Goal: Check status: Check status

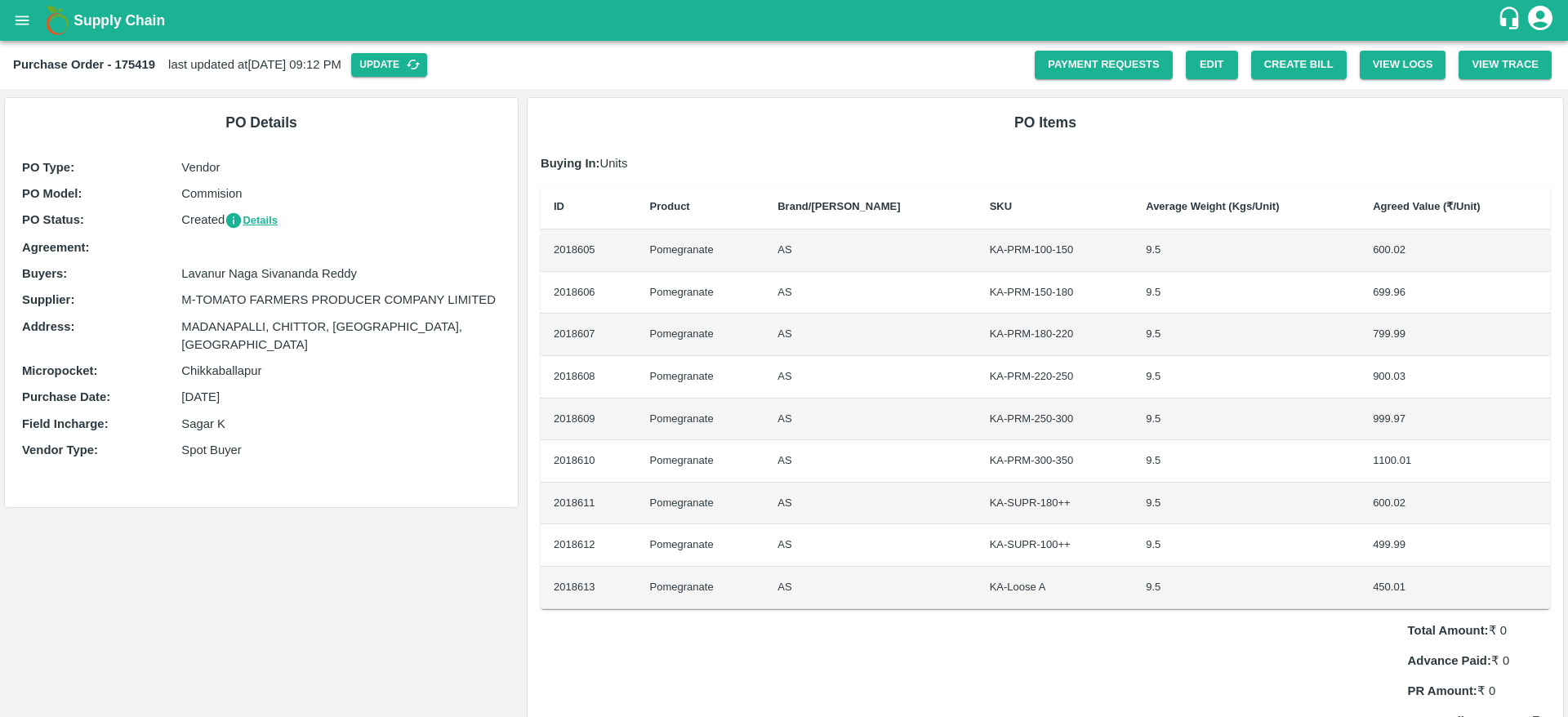
click at [2, 19] on div "Supply Chain" at bounding box center [784, 20] width 1568 height 41
click at [26, 25] on icon "open drawer" at bounding box center [23, 20] width 14 height 9
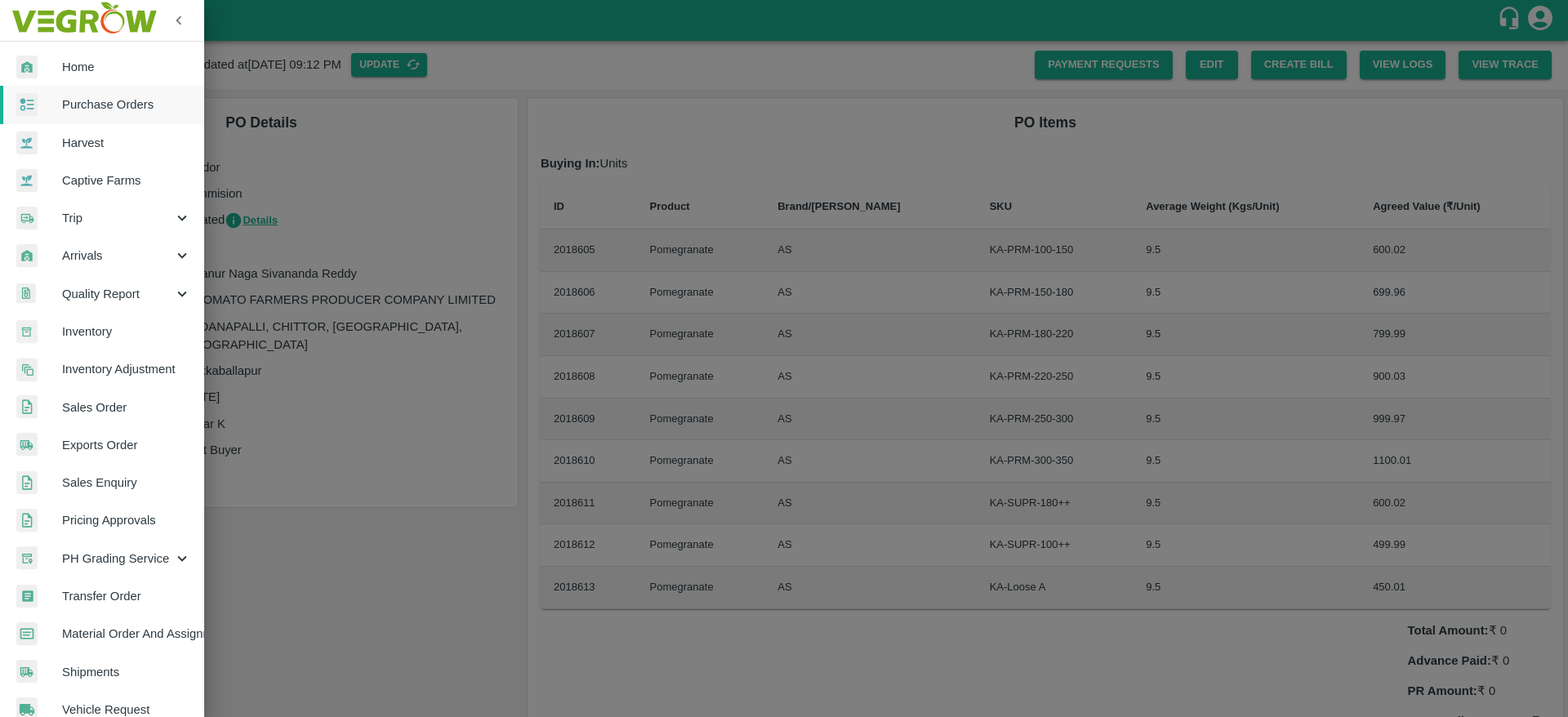
click at [113, 116] on link "Purchase Orders" at bounding box center [102, 104] width 204 height 38
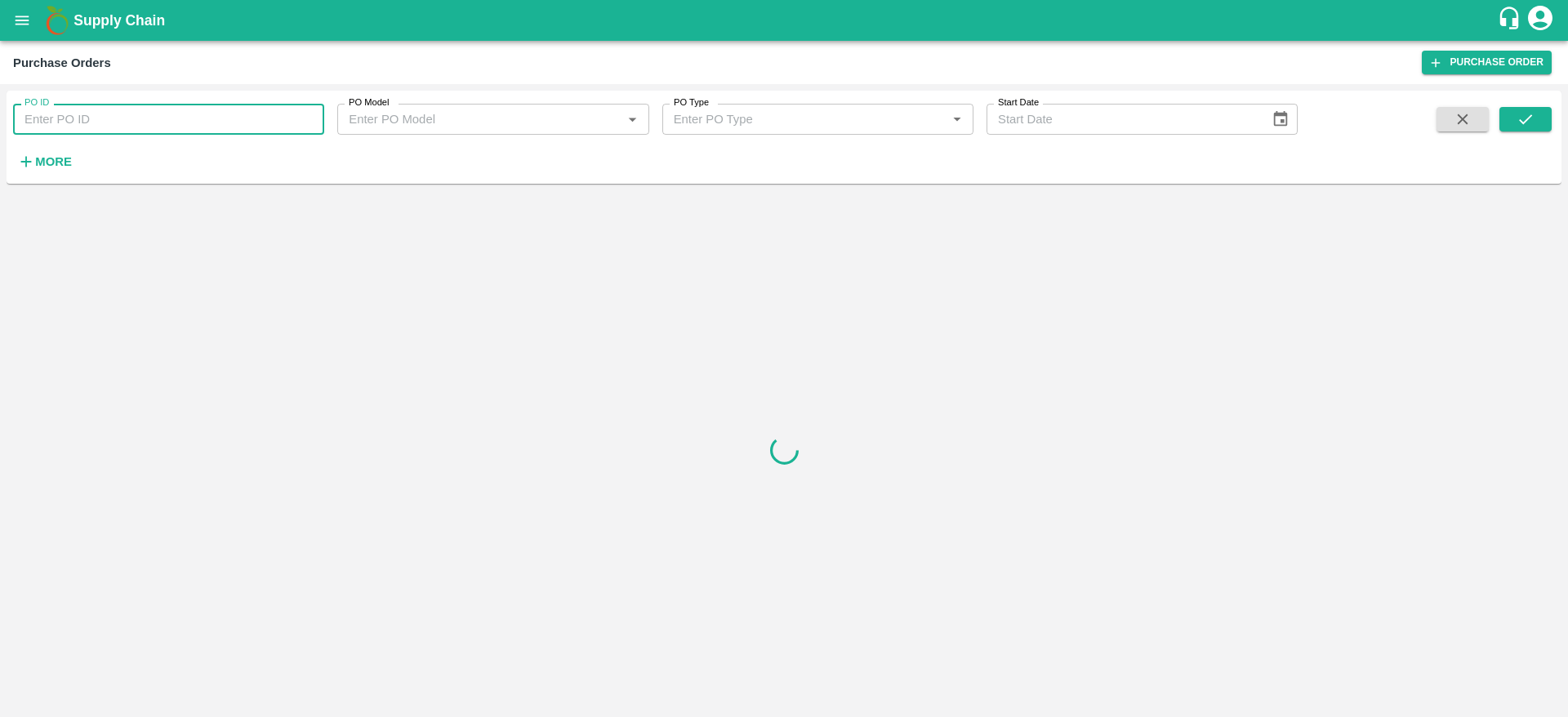
click at [116, 116] on input "PO ID" at bounding box center [168, 118] width 311 height 31
paste input "172251"
click at [1522, 107] on button "submit" at bounding box center [1526, 119] width 53 height 25
click at [1522, 109] on button "submit" at bounding box center [1526, 119] width 53 height 25
click at [118, 117] on input "172251" at bounding box center [168, 118] width 311 height 31
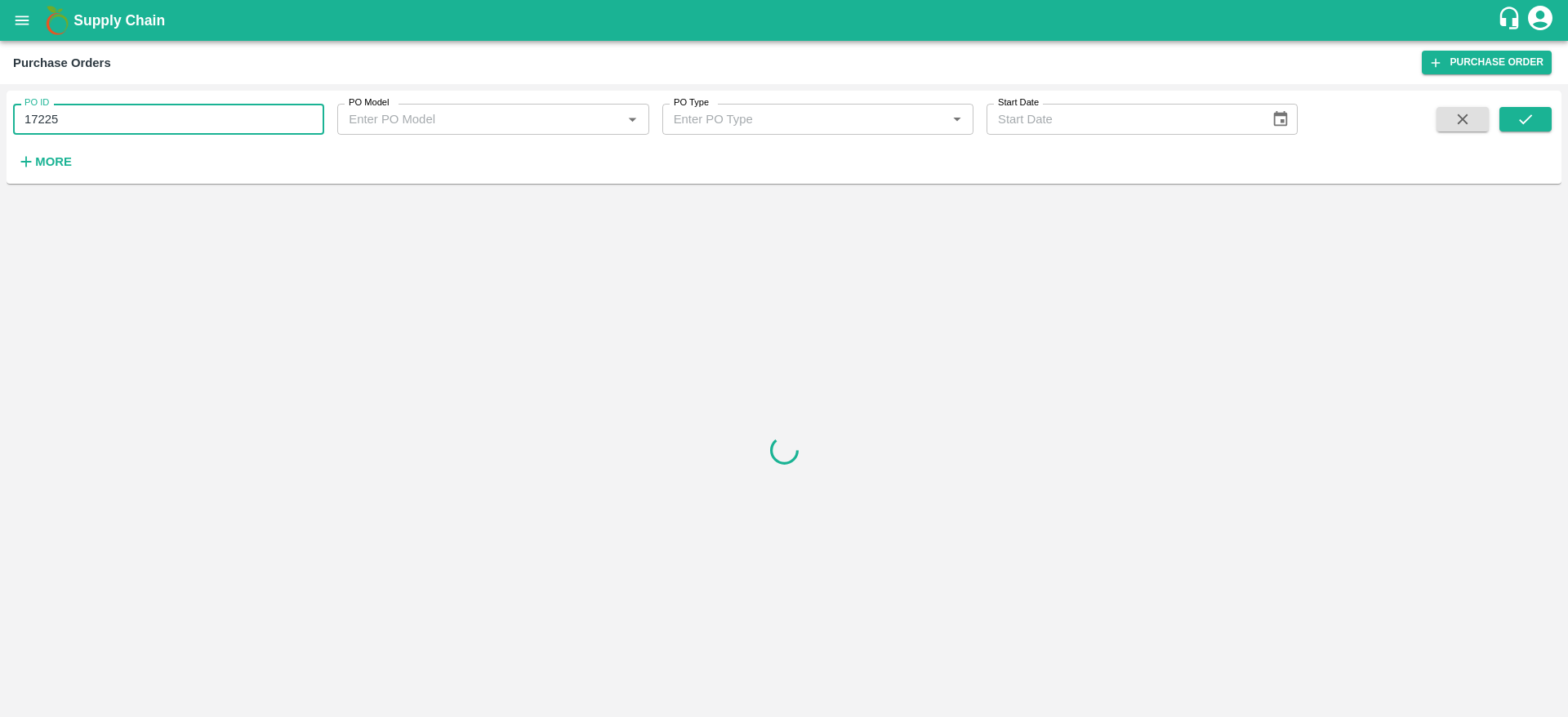
type input "172251"
click at [1533, 117] on icon "submit" at bounding box center [1525, 119] width 18 height 18
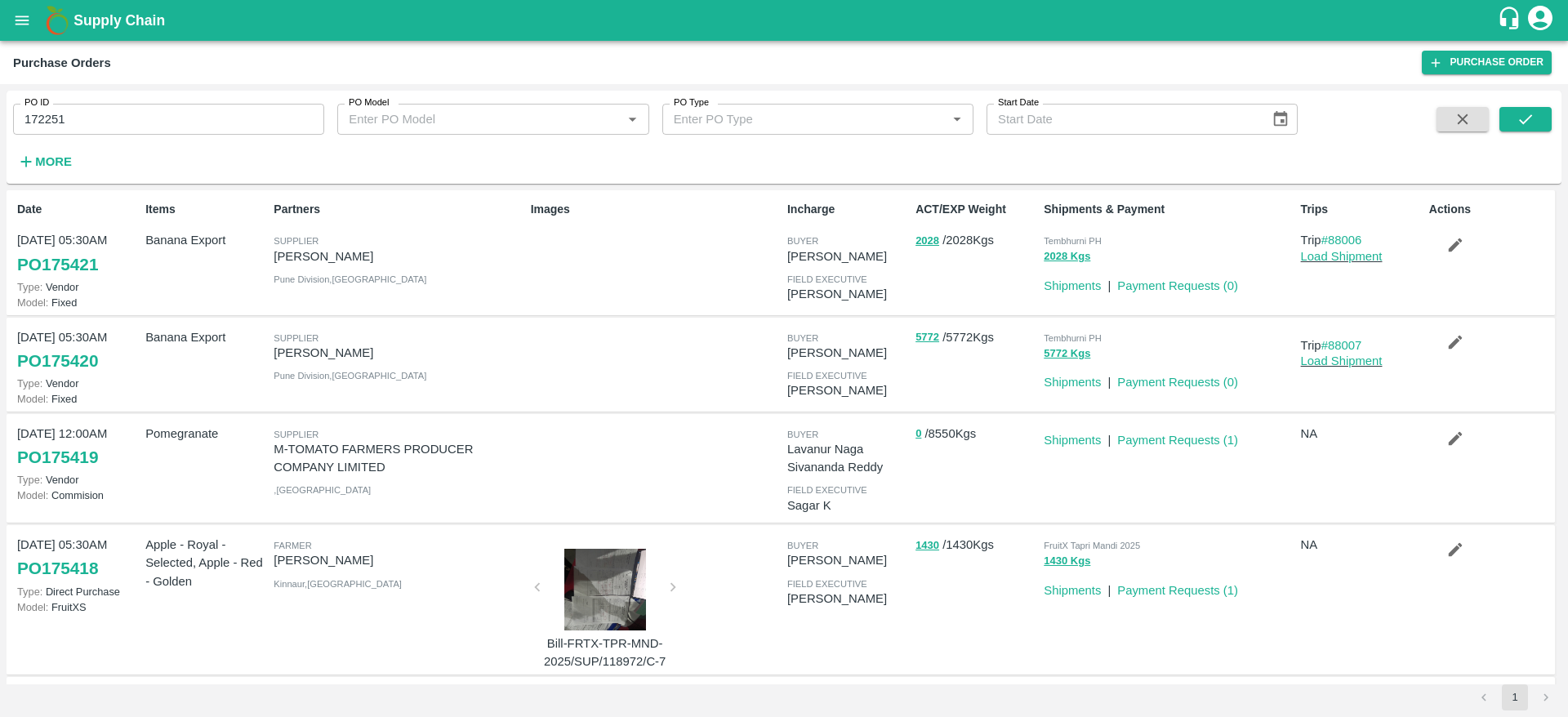
click at [144, 116] on input "172251" at bounding box center [168, 118] width 311 height 31
click at [1529, 116] on icon "submit" at bounding box center [1525, 119] width 13 height 10
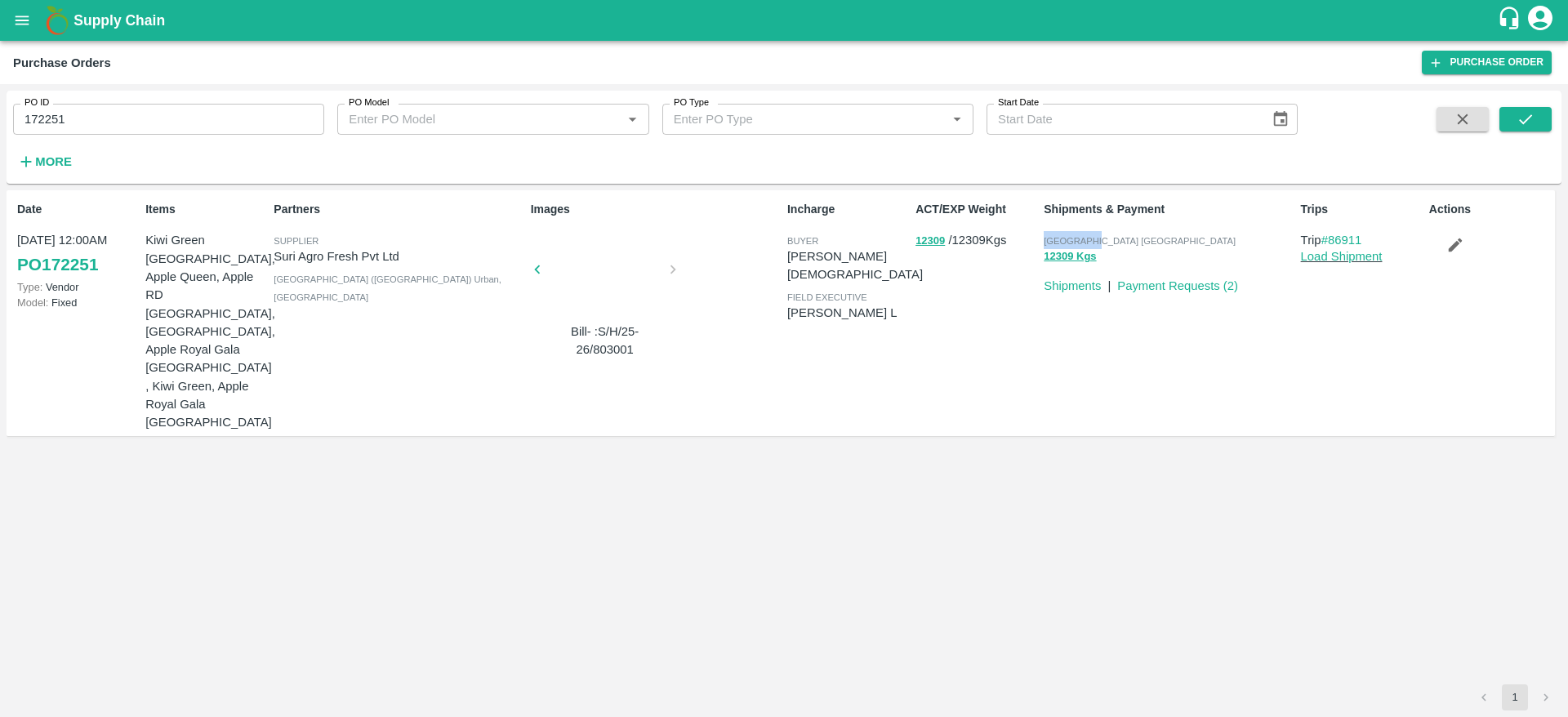
drag, startPoint x: 1044, startPoint y: 235, endPoint x: 1146, endPoint y: 236, distance: 102.0
click at [1146, 236] on div "[GEOGRAPHIC_DATA] [GEOGRAPHIC_DATA]" at bounding box center [1168, 240] width 250 height 18
